Goal: Navigation & Orientation: Understand site structure

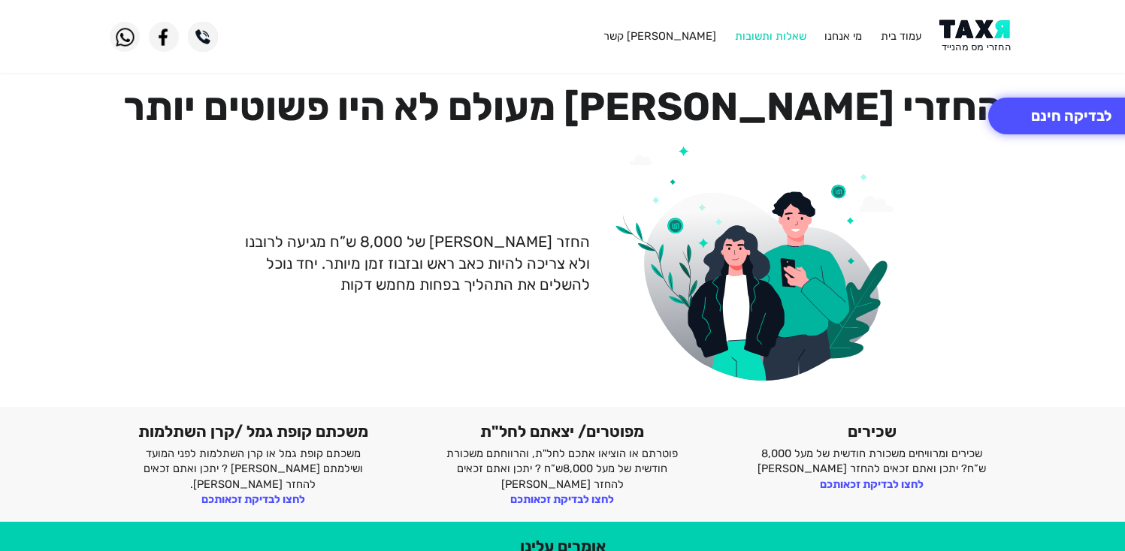
click at [772, 34] on link "שאלות ותשובות" at bounding box center [770, 36] width 71 height 14
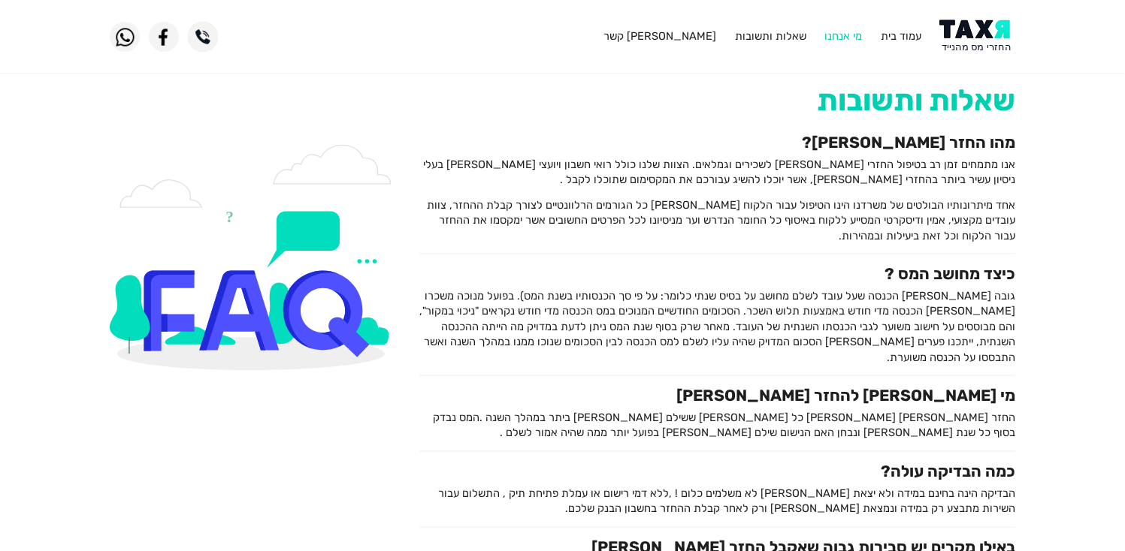
click at [854, 42] on link "מי אנחנו" at bounding box center [843, 36] width 38 height 14
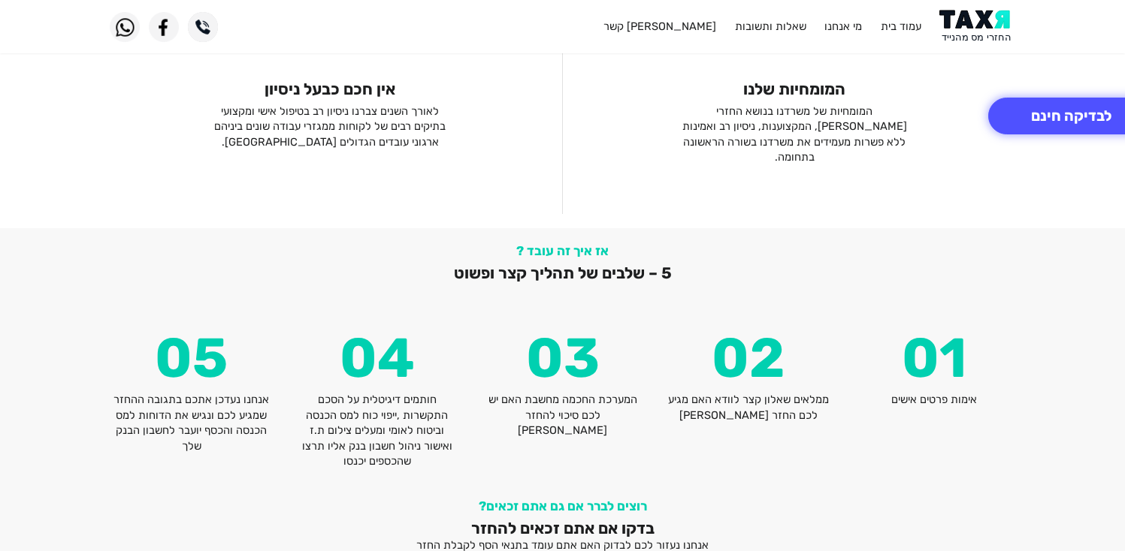
scroll to position [1768, 0]
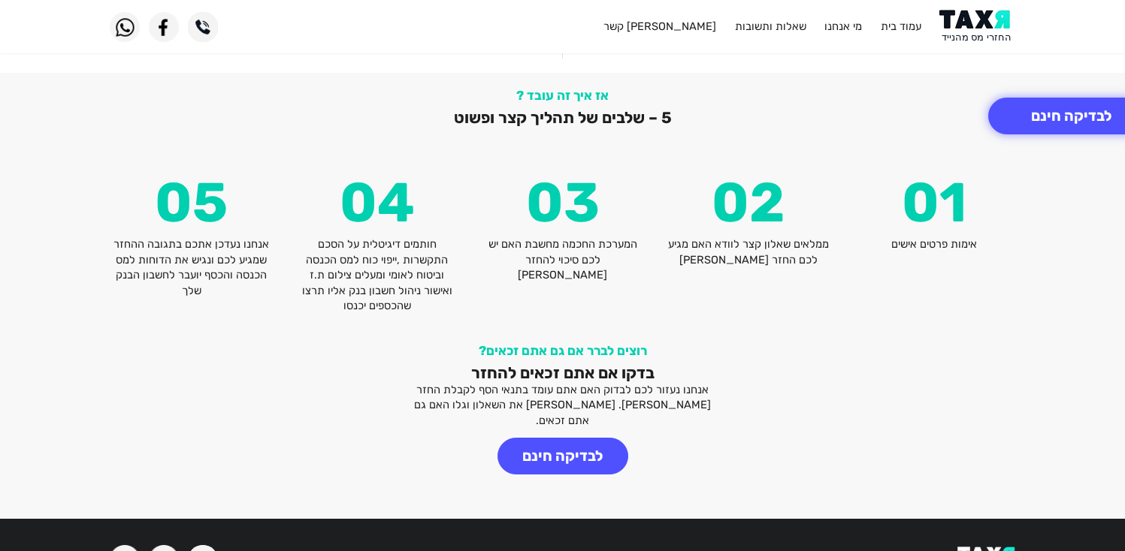
click at [824, 551] on link "לקריאת התקנון ותנאי השימוש" at bounding box center [789, 561] width 134 height 14
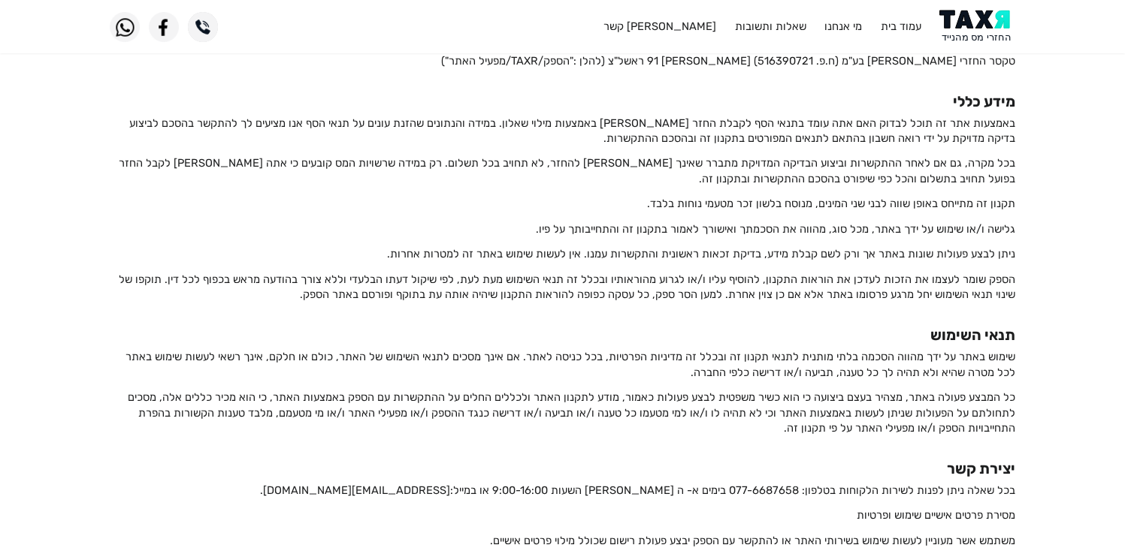
scroll to position [495, 0]
